Goal: Transaction & Acquisition: Purchase product/service

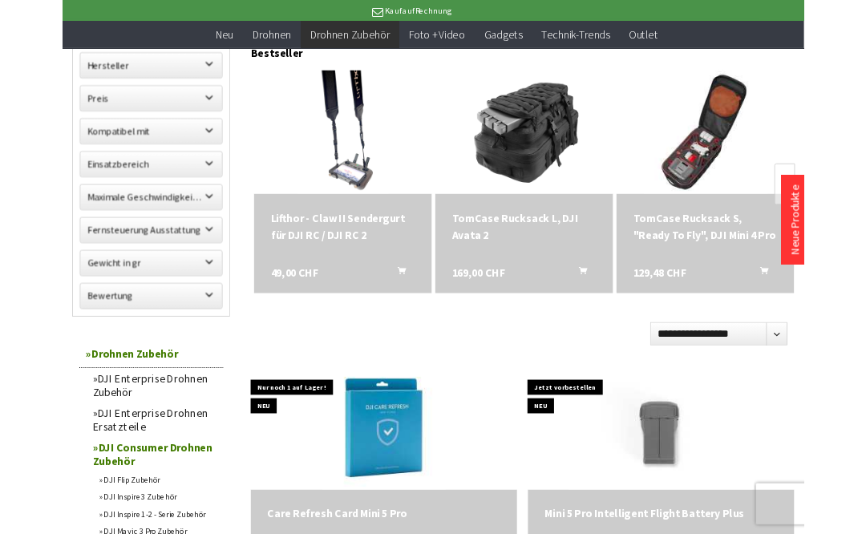
scroll to position [210, 0]
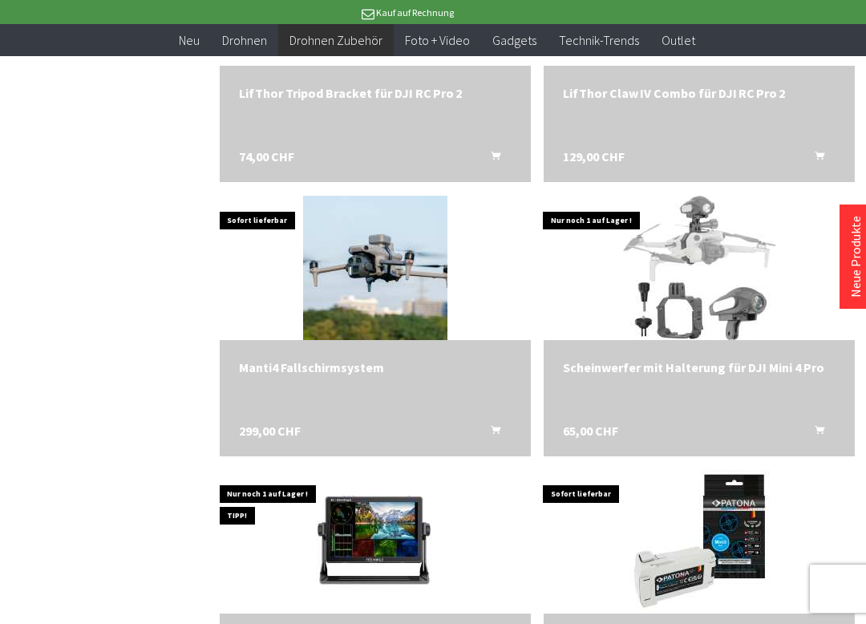
scroll to position [2907, 0]
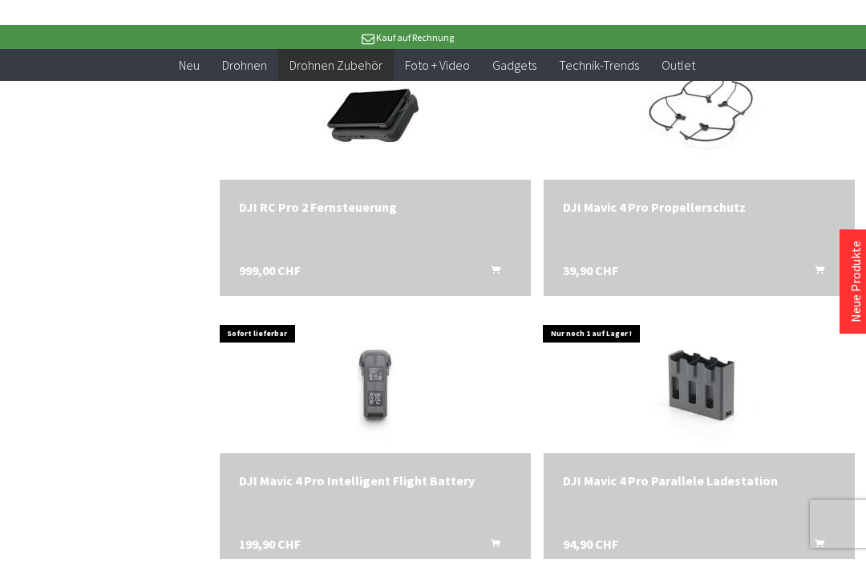
scroll to position [3598, 0]
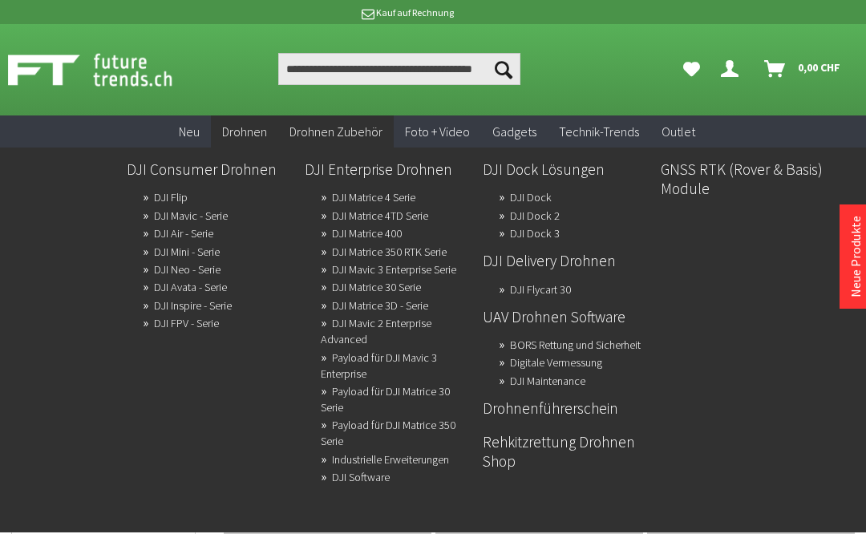
click at [353, 286] on link "DJI Matrice 30 Serie" at bounding box center [376, 287] width 89 height 22
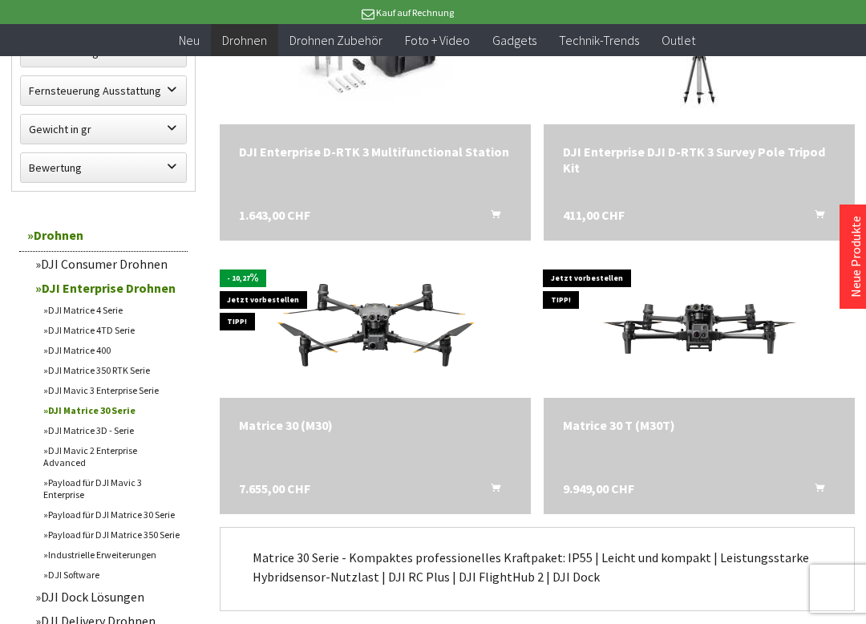
scroll to position [958, 0]
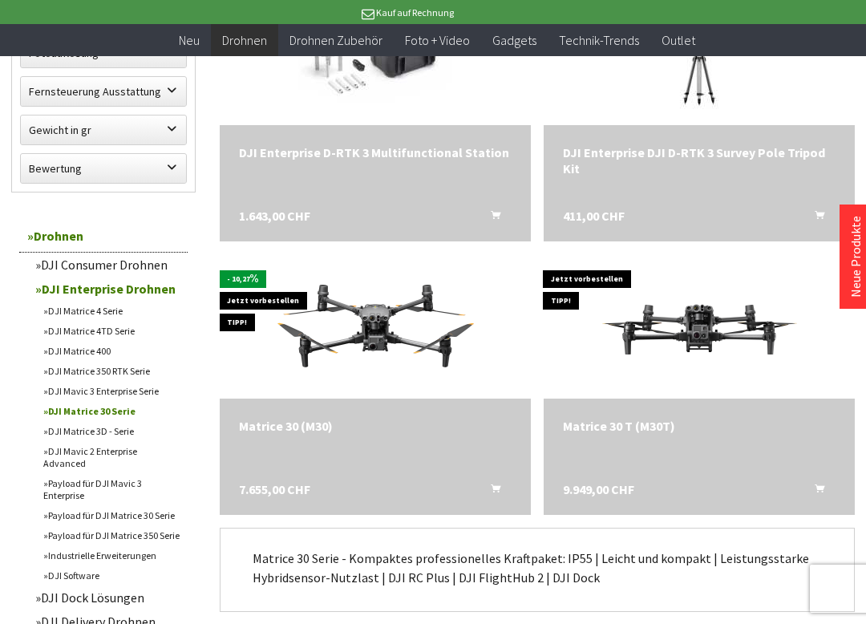
click at [283, 481] on span "7.655,00 CHF" at bounding box center [274, 489] width 71 height 16
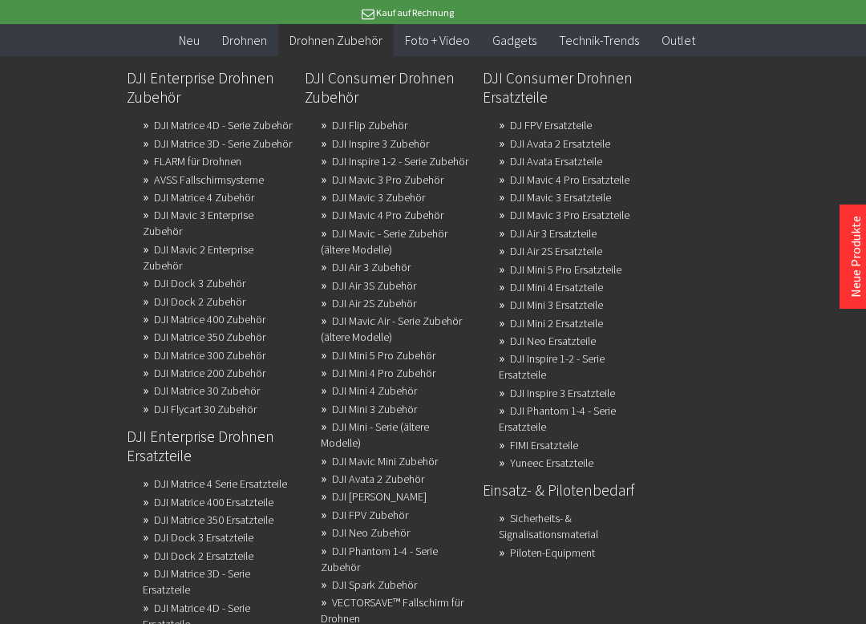
scroll to position [153, 0]
click at [186, 402] on link "DJI Matrice 30 Zubehör" at bounding box center [207, 390] width 106 height 22
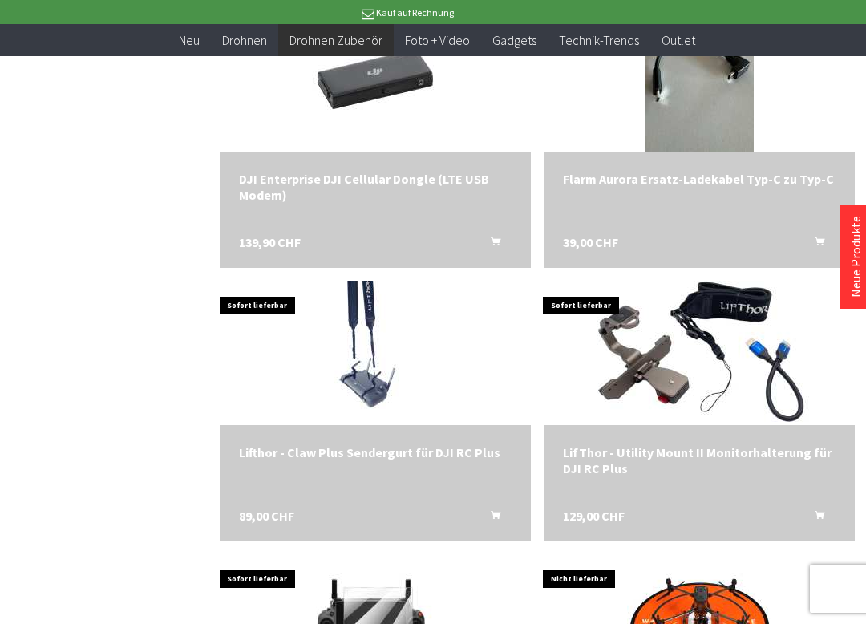
scroll to position [1454, 0]
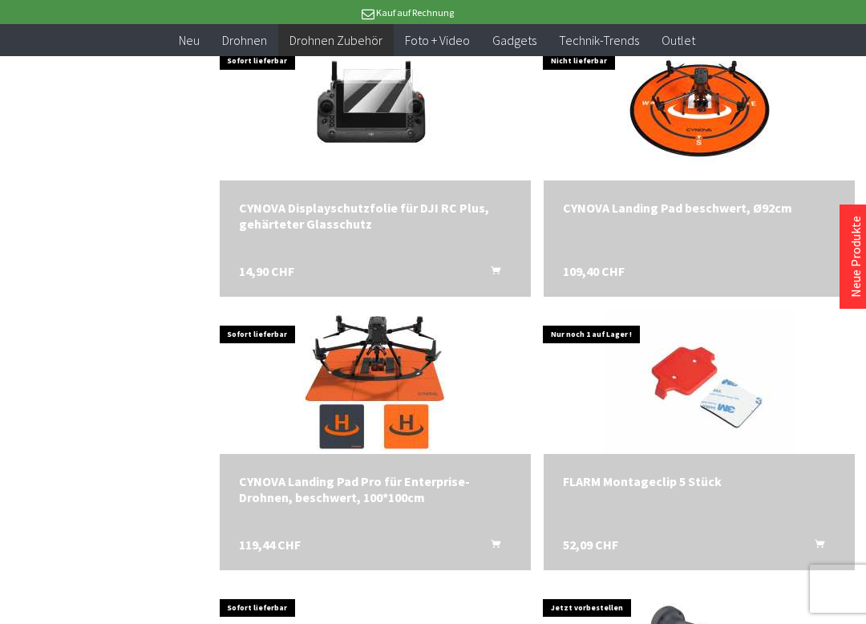
scroll to position [1964, 0]
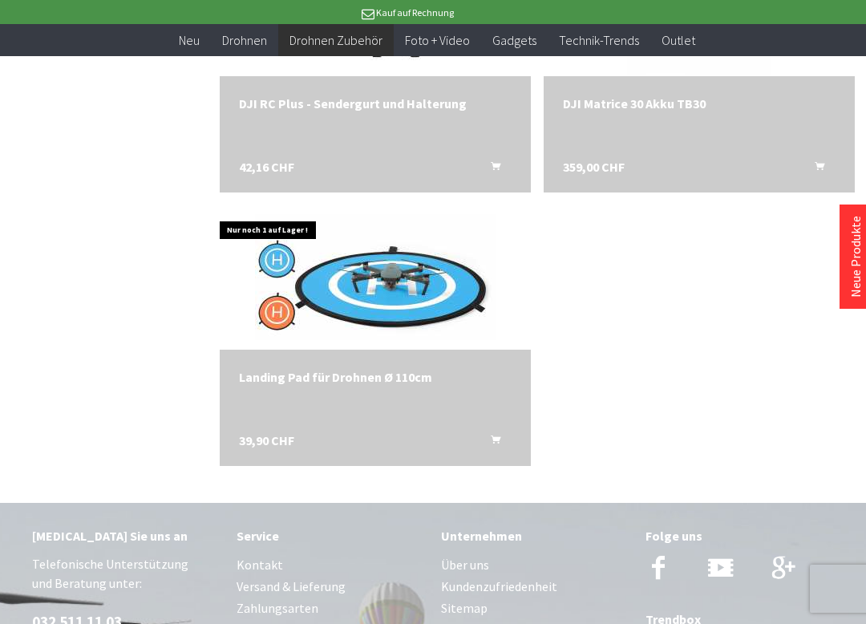
scroll to position [4854, 0]
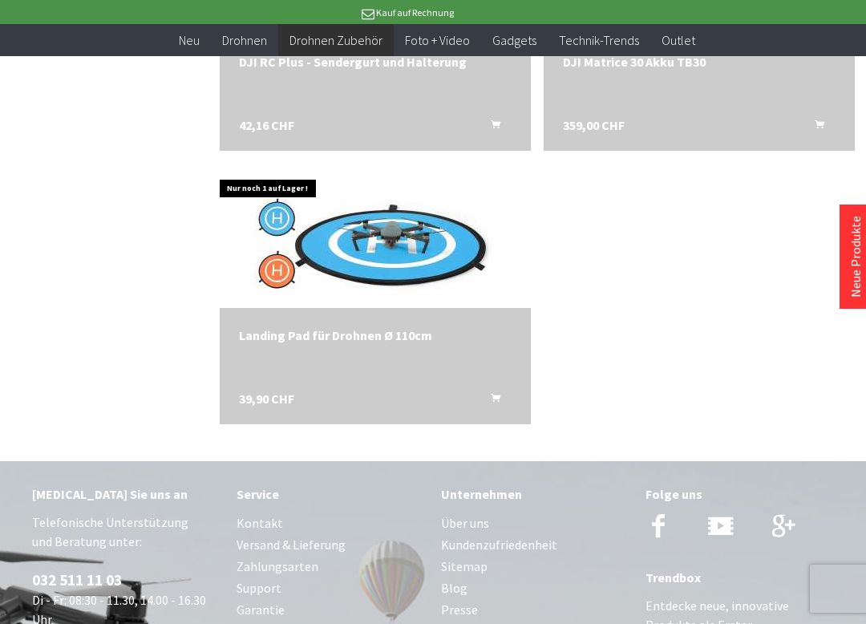
click at [474, 360] on div "Landing Pad für Drohnen Ø 110cm 39,90 CHF In den Warenkorb" at bounding box center [375, 366] width 311 height 116
click at [380, 327] on div "Landing Pad für Drohnen Ø 110cm" at bounding box center [375, 335] width 273 height 16
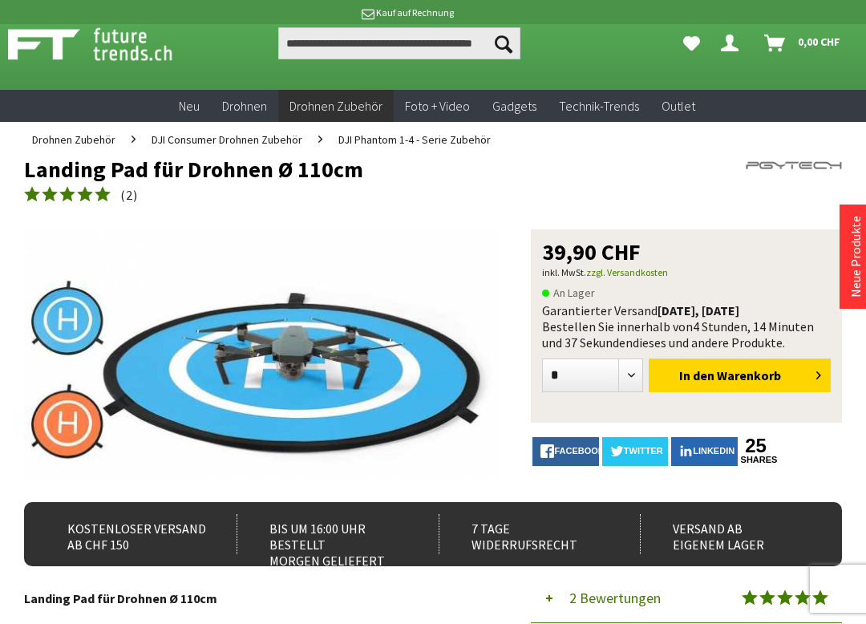
scroll to position [26, 0]
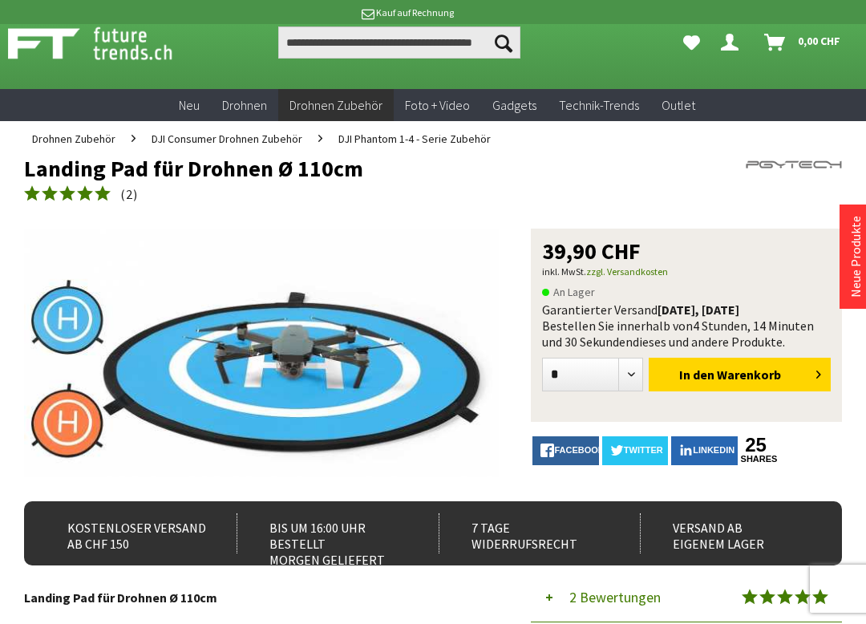
click at [640, 277] on link "zzgl. Versandkosten" at bounding box center [627, 271] width 82 height 12
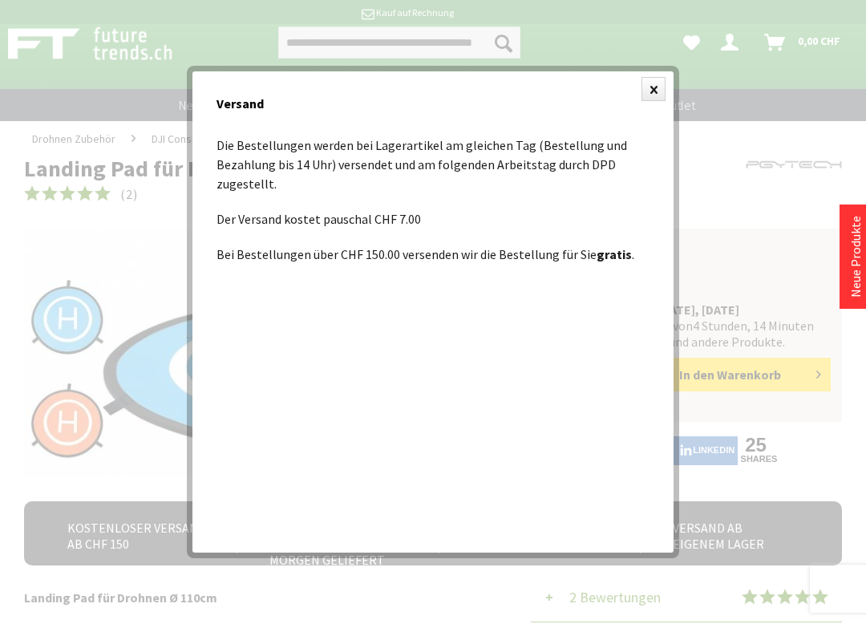
click at [36, 280] on div at bounding box center [433, 312] width 866 height 624
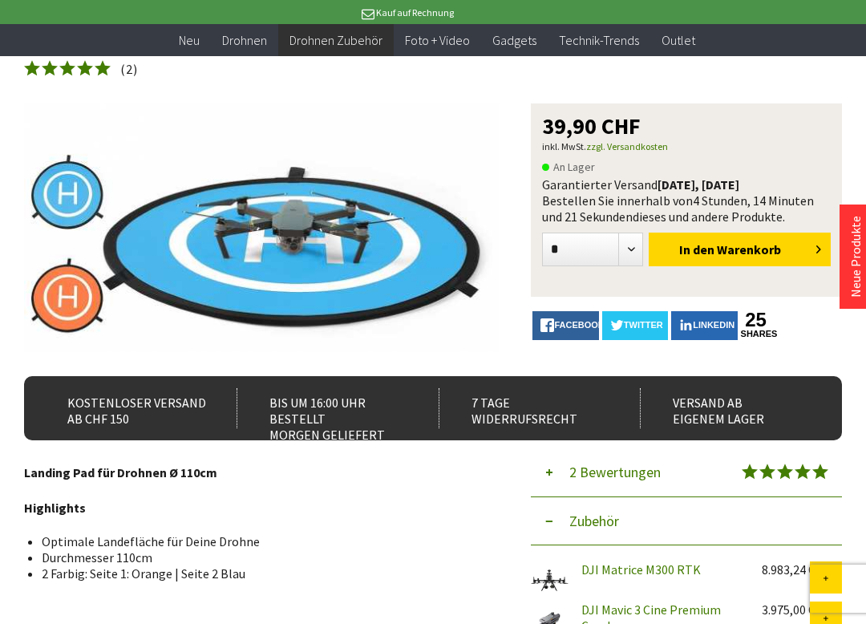
scroll to position [108, 0]
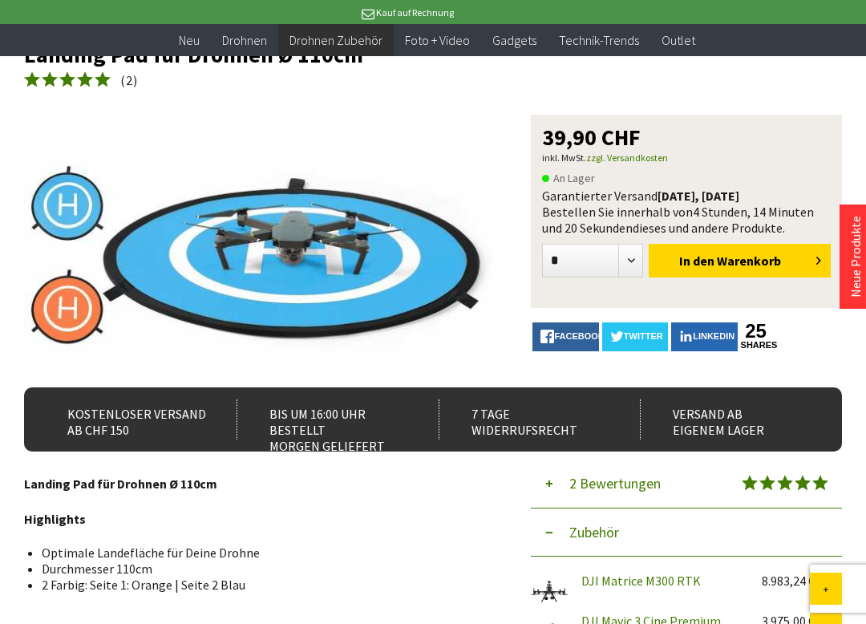
click at [796, 261] on button "In den Warenkorb" at bounding box center [740, 261] width 182 height 34
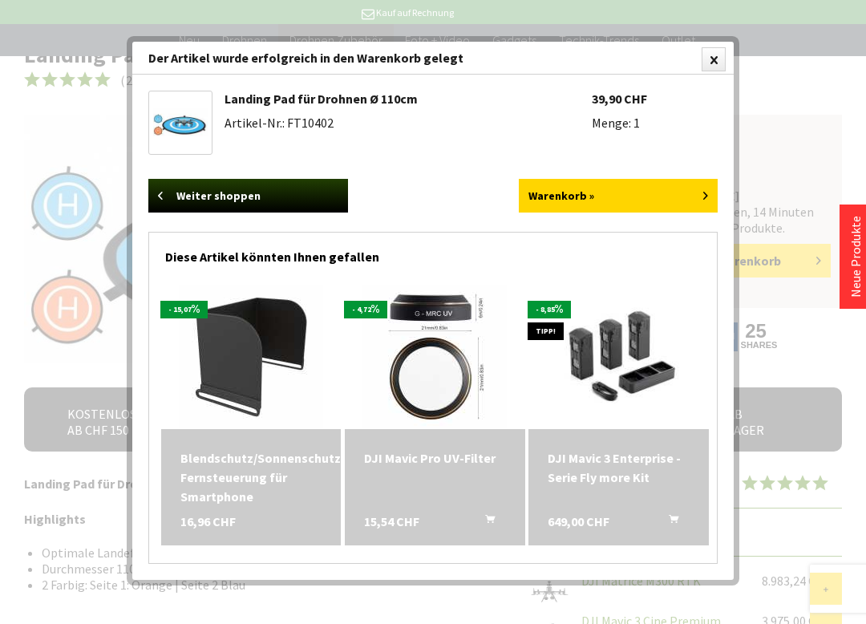
click at [643, 199] on link "Warenkorb »" at bounding box center [619, 196] width 200 height 34
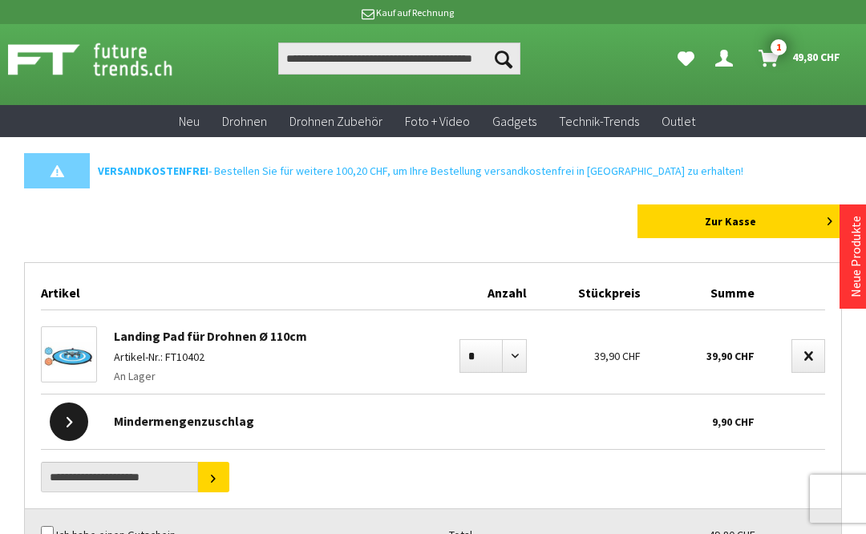
scroll to position [10, 0]
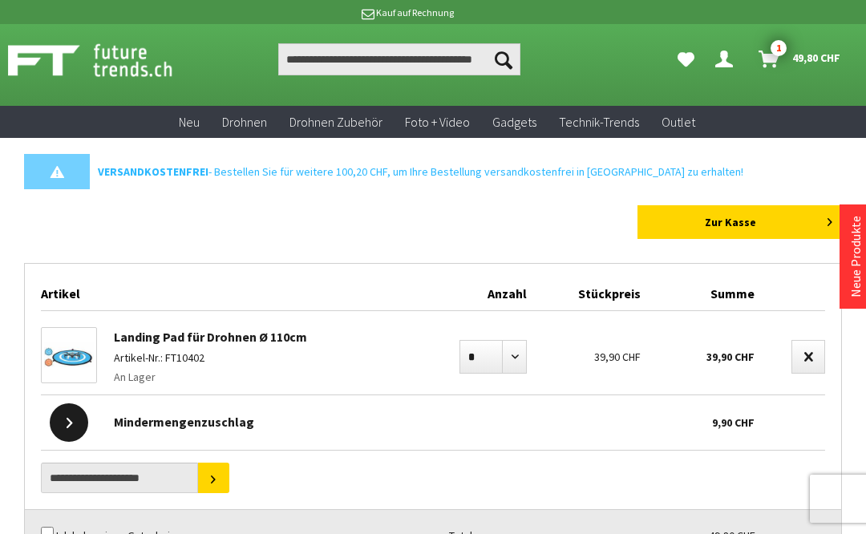
click at [579, 453] on div "Artikel Anzahl Stückpreis Summe Landing Pad für Drohnen Ø 110cm Artikel-Nr.: FT…" at bounding box center [433, 432] width 818 height 338
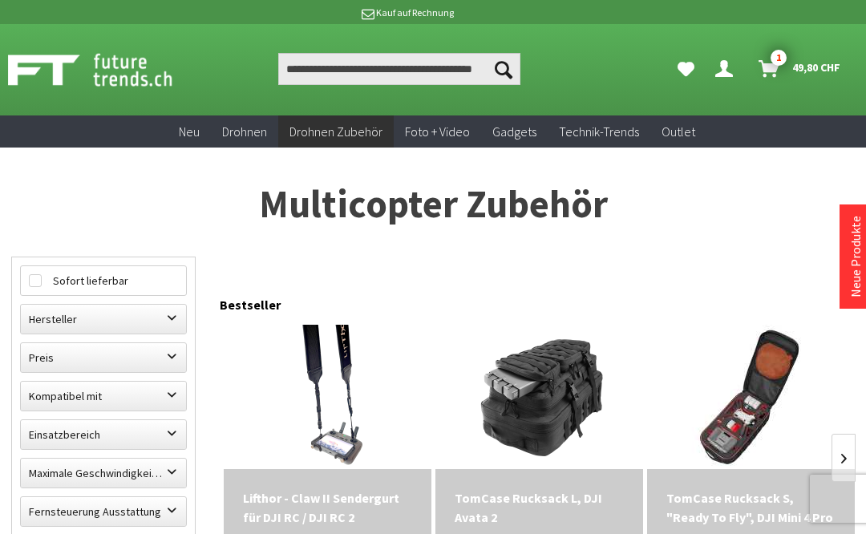
click at [806, 55] on span "49,80 CHF" at bounding box center [816, 68] width 48 height 26
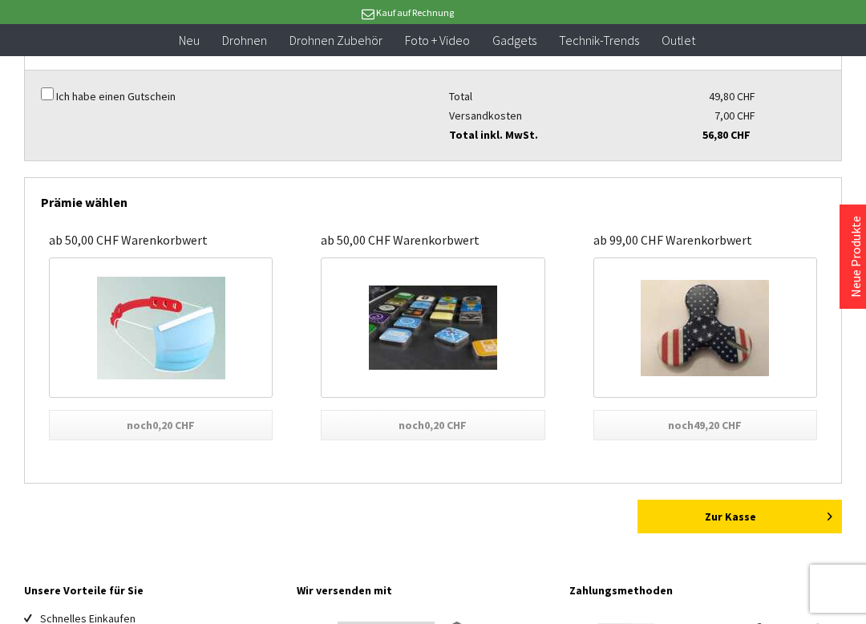
scroll to position [423, 0]
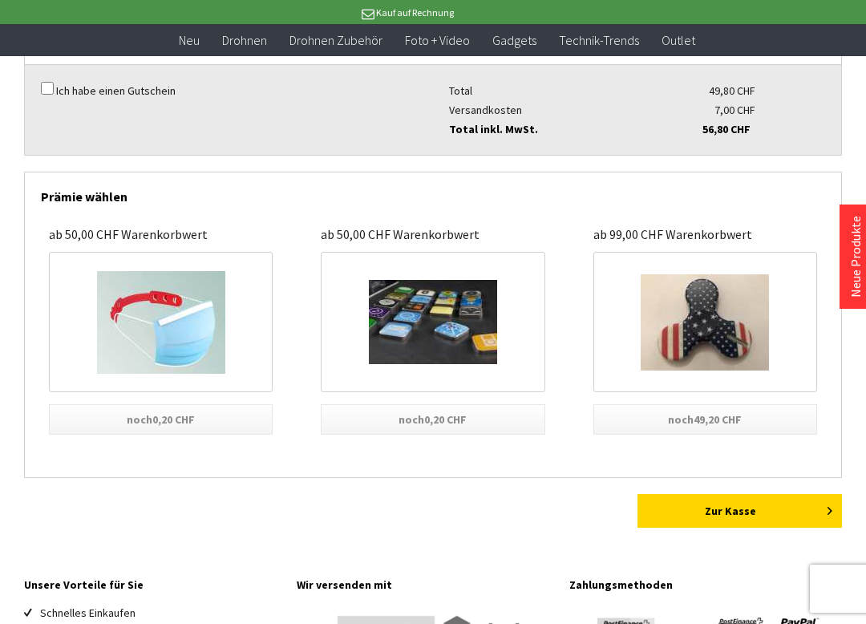
click at [745, 509] on link "Zur Kasse" at bounding box center [740, 511] width 205 height 34
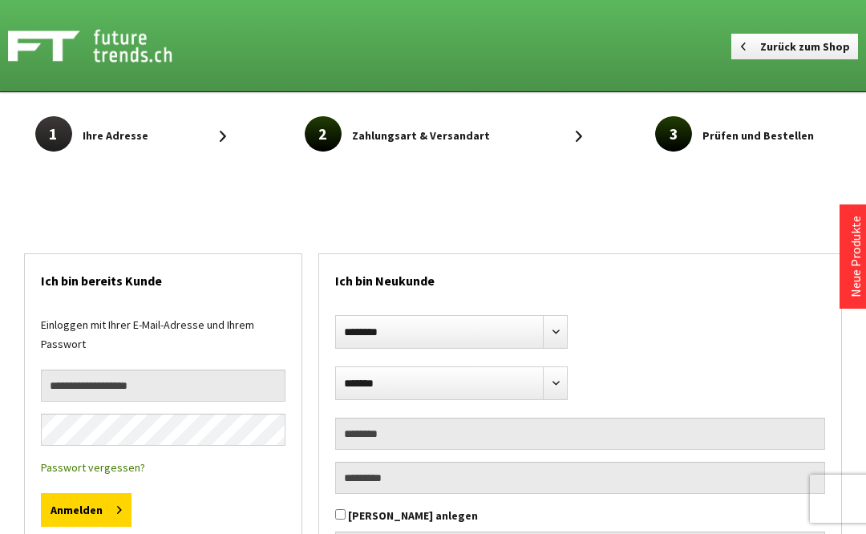
select select "**"
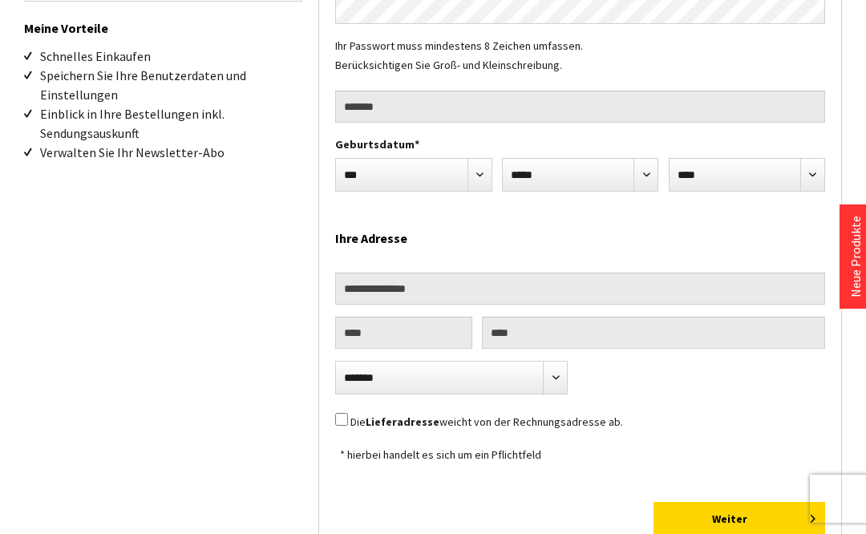
scroll to position [574, 0]
